Goal: Task Accomplishment & Management: Manage account settings

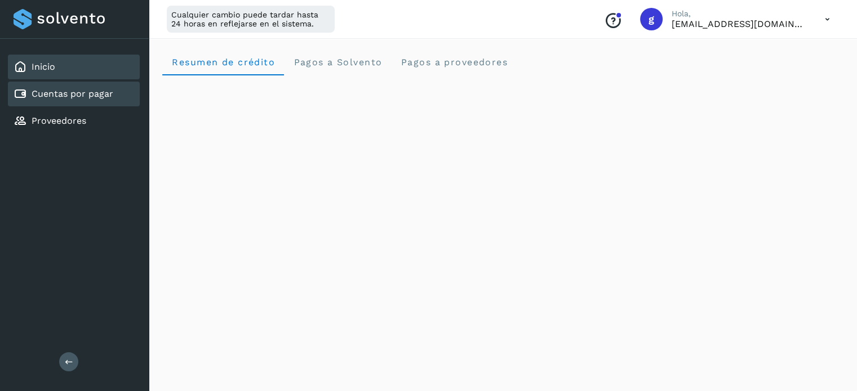
click at [79, 87] on div "Cuentas por pagar" at bounding box center [64, 94] width 100 height 14
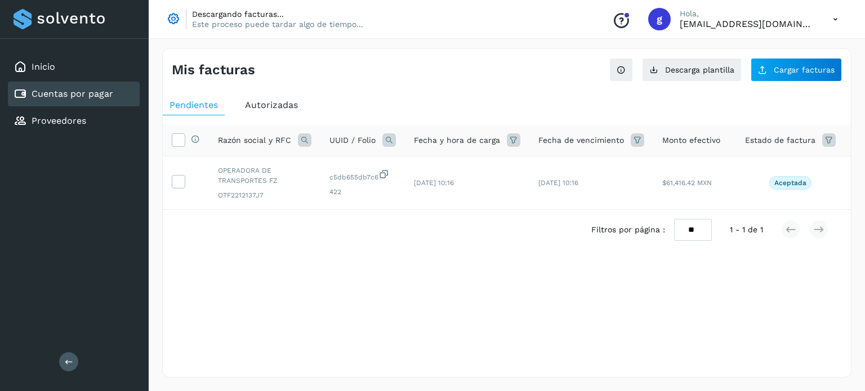
click at [837, 17] on icon at bounding box center [835, 19] width 23 height 23
click at [754, 76] on div "Cerrar sesión" at bounding box center [780, 72] width 134 height 21
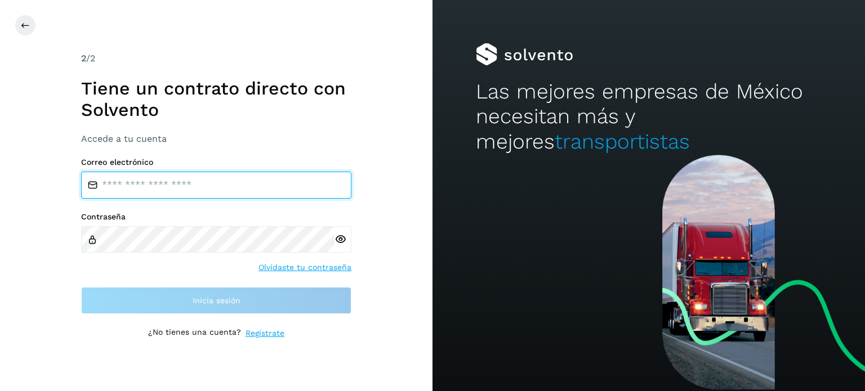
click at [203, 179] on input "email" at bounding box center [216, 185] width 270 height 27
type input "**********"
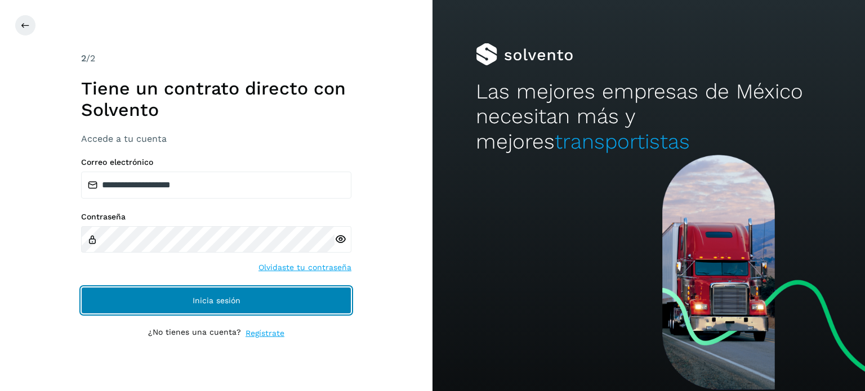
click at [211, 297] on span "Inicia sesión" at bounding box center [217, 301] width 48 height 8
